Goal: Transaction & Acquisition: Book appointment/travel/reservation

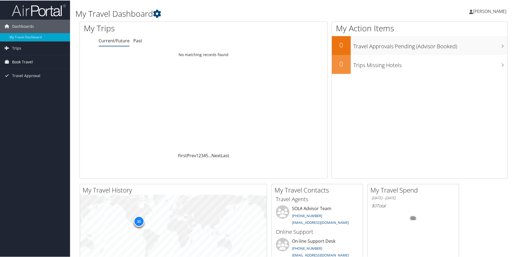
click at [40, 61] on link "Book Travel" at bounding box center [35, 61] width 70 height 13
click at [44, 78] on link "Book/Manage Online Trips" at bounding box center [35, 80] width 70 height 8
click at [22, 60] on span "Book Travel" at bounding box center [22, 61] width 21 height 13
click at [24, 78] on link "Book/Manage Online Trips" at bounding box center [35, 80] width 70 height 8
